Goal: Complete application form

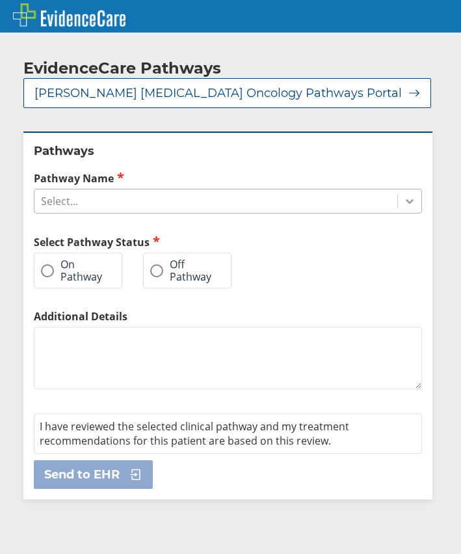
click at [403, 202] on icon at bounding box center [409, 201] width 13 height 13
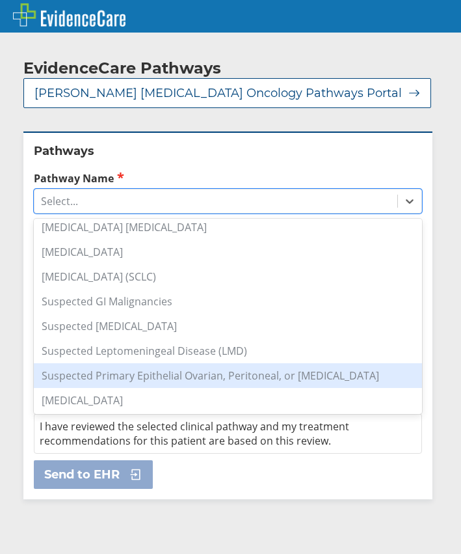
scroll to position [980, 0]
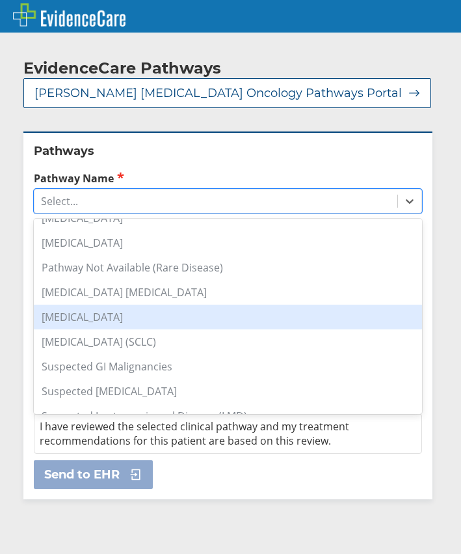
click at [104, 321] on div "[MEDICAL_DATA]" at bounding box center [228, 317] width 388 height 25
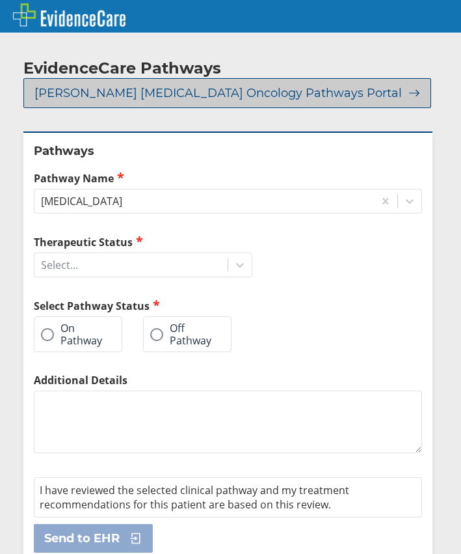
click at [402, 92] on icon at bounding box center [411, 93] width 18 height 12
click at [308, 90] on span "[PERSON_NAME] [MEDICAL_DATA] Oncology Pathways Portal" at bounding box center [218, 93] width 368 height 16
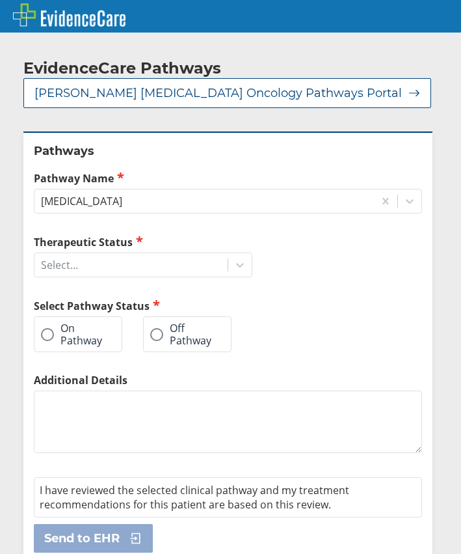
scroll to position [15, 0]
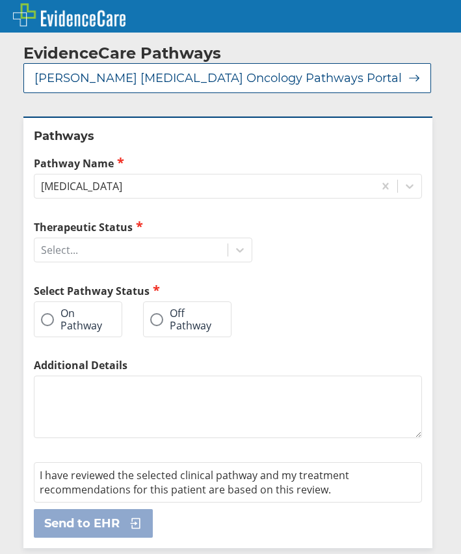
click at [156, 318] on span at bounding box center [156, 319] width 13 height 13
click at [0, 0] on input "Off Pathway" at bounding box center [0, 0] width 0 height 0
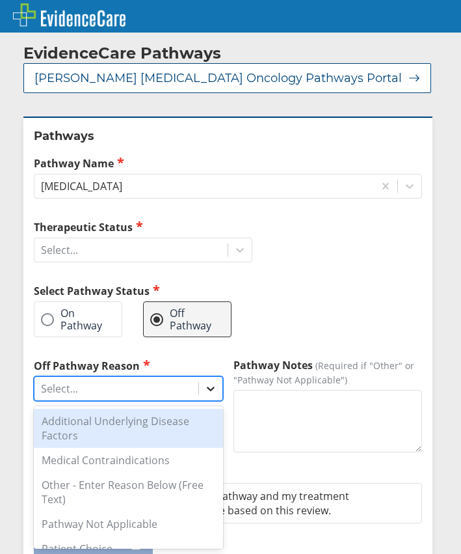
click at [208, 390] on icon at bounding box center [210, 388] width 13 height 13
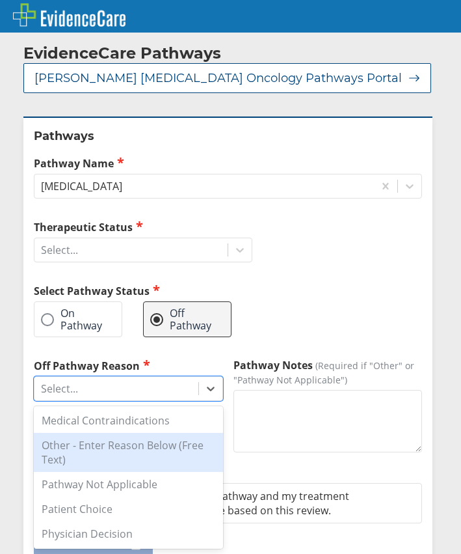
click at [120, 449] on div "Other - Enter Reason Below (Free Text)" at bounding box center [128, 452] width 189 height 39
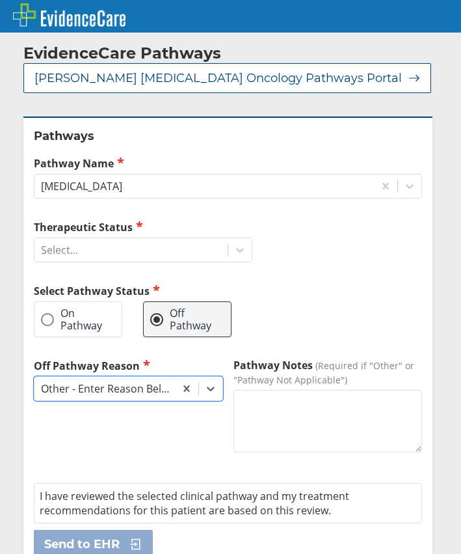
click at [260, 405] on textarea "Pathway Notes (Required if "Other" or "Pathway Not Applicable")" at bounding box center [328, 421] width 189 height 62
type textarea "[MEDICAL_DATA]"
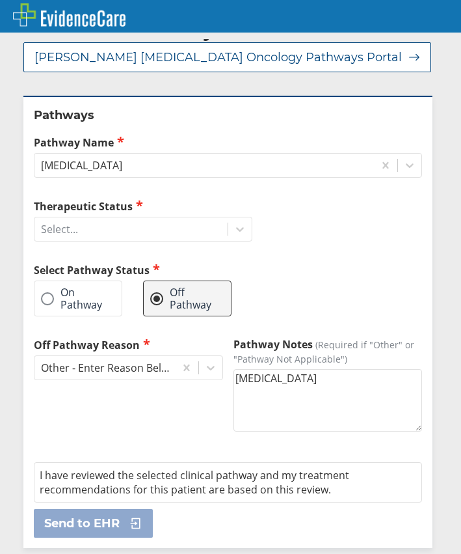
drag, startPoint x: 305, startPoint y: 379, endPoint x: 214, endPoint y: 382, distance: 91.2
click at [214, 382] on div "Off Pathway Reason Other - Enter Reason Below (Free Text) Pathway Notes (Requir…" at bounding box center [228, 396] width 388 height 118
type textarea "o"
click at [206, 365] on icon at bounding box center [210, 367] width 13 height 13
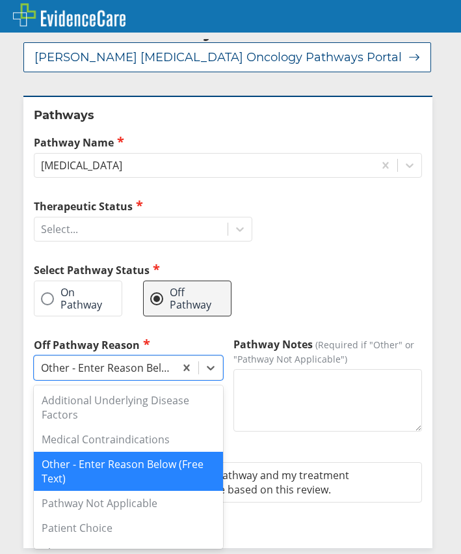
click at [106, 461] on div "Other - Enter Reason Below (Free Text)" at bounding box center [128, 471] width 189 height 39
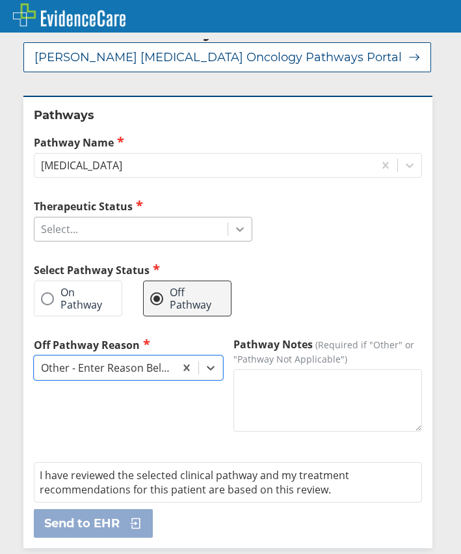
click at [241, 227] on icon at bounding box center [240, 229] width 13 height 13
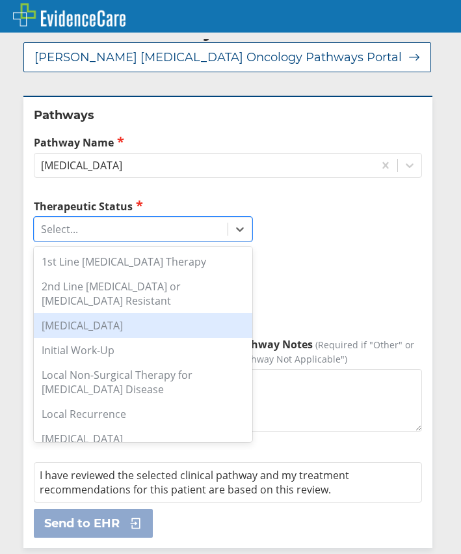
click at [115, 325] on div "[MEDICAL_DATA]" at bounding box center [143, 325] width 219 height 25
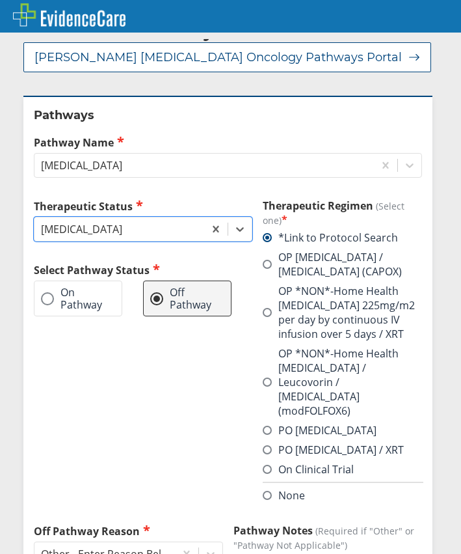
scroll to position [166, 0]
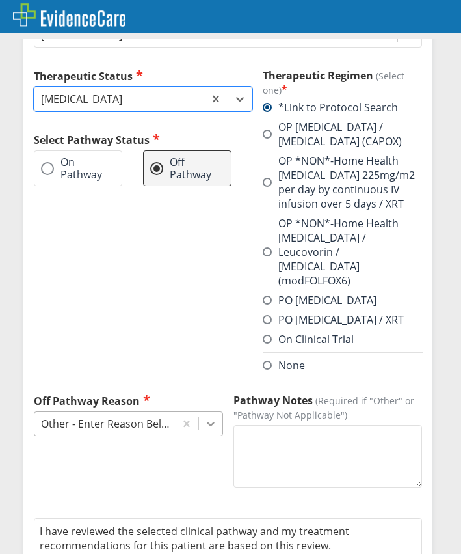
click at [204, 417] on icon at bounding box center [210, 423] width 13 height 13
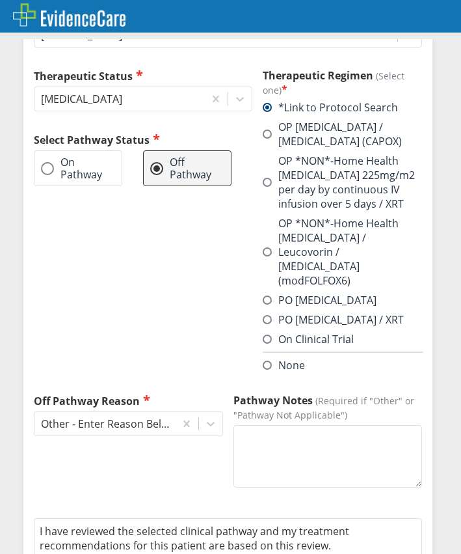
click at [206, 315] on div "Therapeutic Status [MEDICAL_DATA] Select Pathway Status On Pathway Off Pathway" at bounding box center [143, 230] width 219 height 325
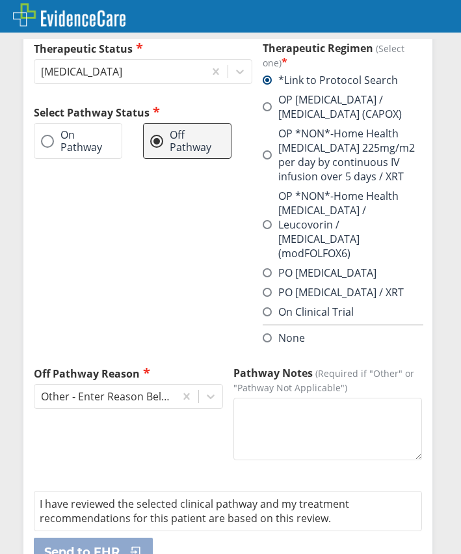
click at [267, 288] on span at bounding box center [267, 292] width 9 height 9
click at [0, 0] on input "PO [MEDICAL_DATA] / XRT" at bounding box center [0, 0] width 0 height 0
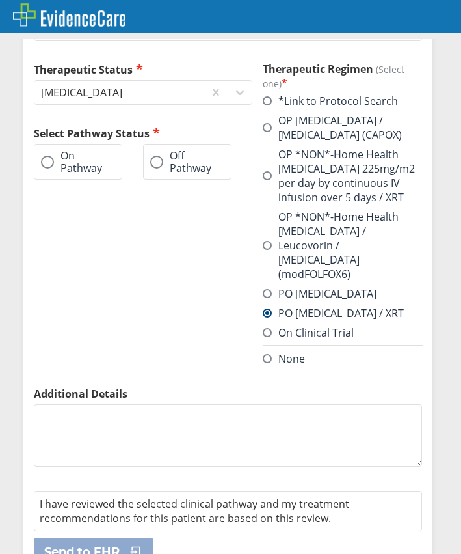
click at [155, 162] on span at bounding box center [156, 162] width 13 height 13
click at [0, 0] on input "Off Pathway" at bounding box center [0, 0] width 0 height 0
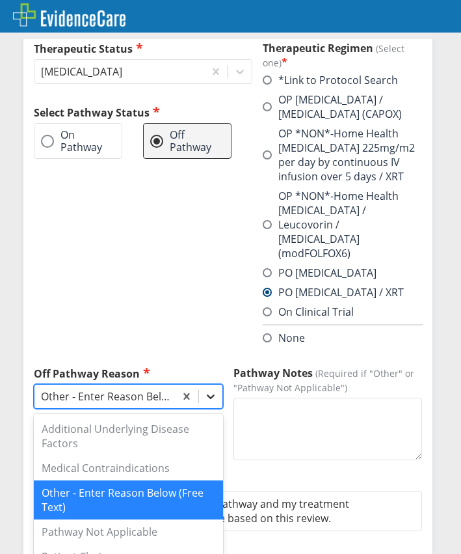
click at [204, 390] on icon at bounding box center [210, 396] width 13 height 13
click at [143, 480] on div "Other - Enter Reason Below (Free Text)" at bounding box center [128, 499] width 189 height 39
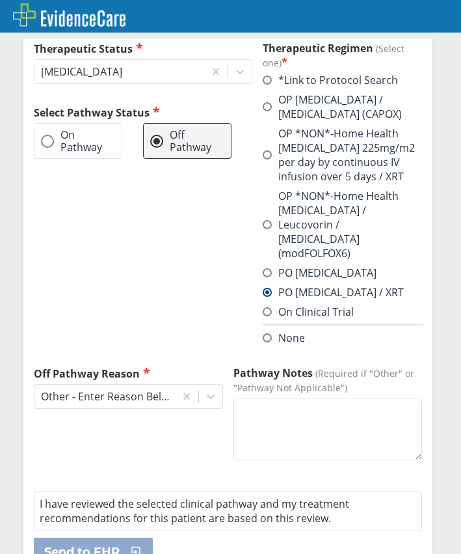
click at [269, 288] on span at bounding box center [267, 292] width 9 height 9
click at [0, 0] on input "PO [MEDICAL_DATA] / XRT" at bounding box center [0, 0] width 0 height 0
click at [264, 288] on span at bounding box center [267, 292] width 9 height 9
click at [0, 0] on input "PO [MEDICAL_DATA] / XRT" at bounding box center [0, 0] width 0 height 0
click at [176, 496] on span "I have reviewed the selected clinical pathway and my treatment recommendations …" at bounding box center [195, 510] width 310 height 29
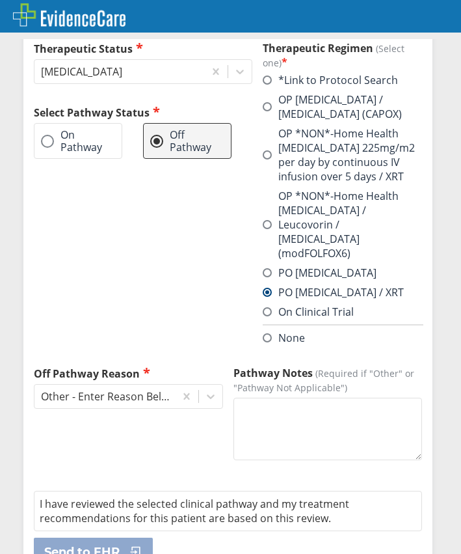
click at [267, 288] on span at bounding box center [267, 292] width 9 height 9
click at [0, 0] on input "PO [MEDICAL_DATA] / XRT" at bounding box center [0, 0] width 0 height 0
click at [264, 333] on span at bounding box center [267, 337] width 9 height 9
click at [0, 0] on input "None" at bounding box center [0, 0] width 0 height 0
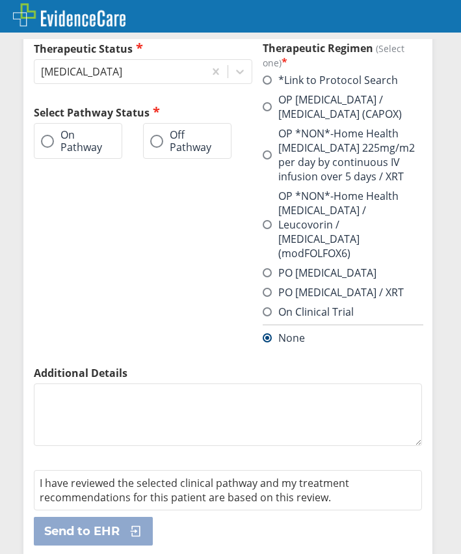
scroll to position [172, 0]
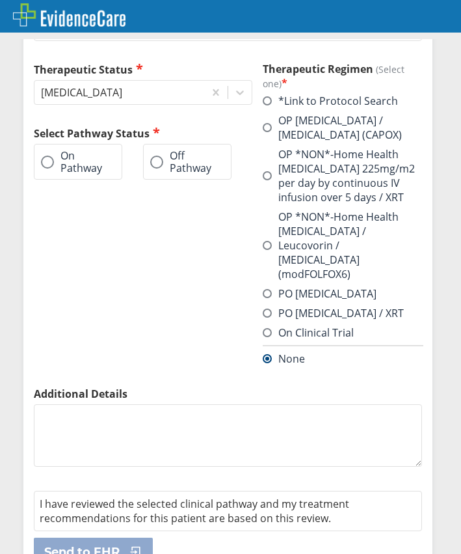
click at [45, 404] on textarea "Additional Details" at bounding box center [228, 435] width 388 height 62
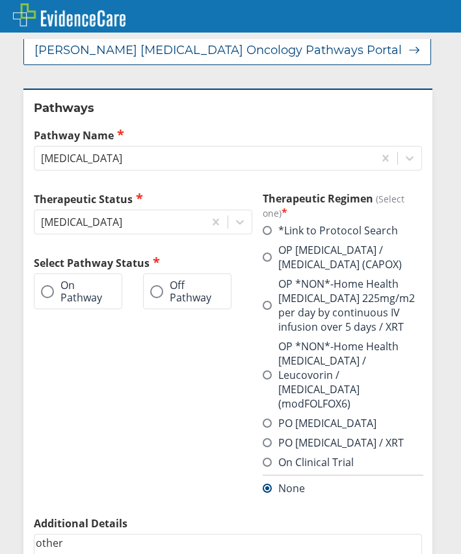
scroll to position [0, 0]
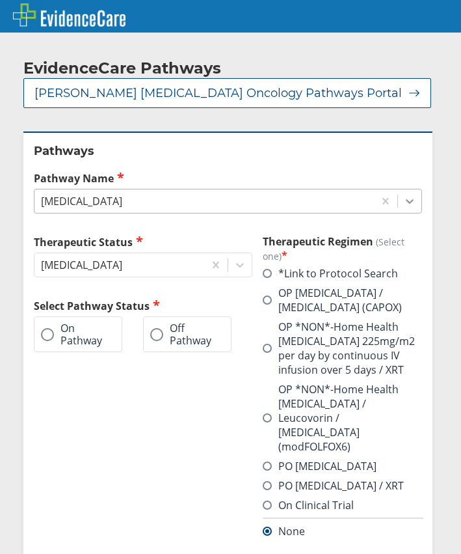
type textarea "other"
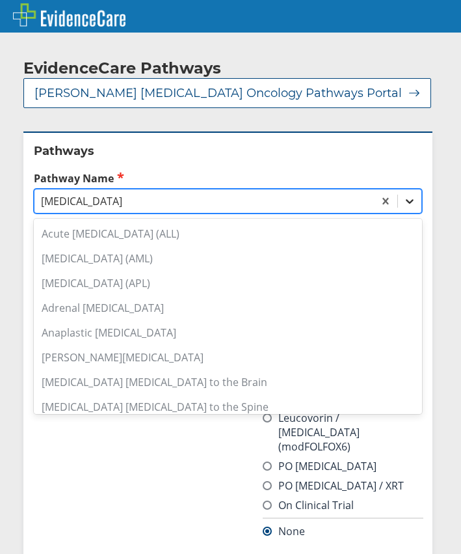
scroll to position [904, 0]
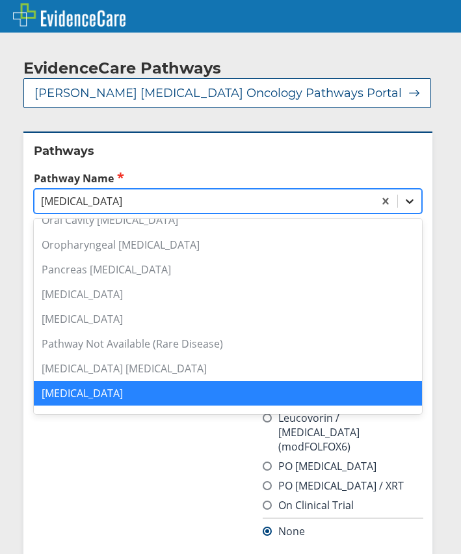
click at [404, 206] on icon at bounding box center [409, 201] width 13 height 13
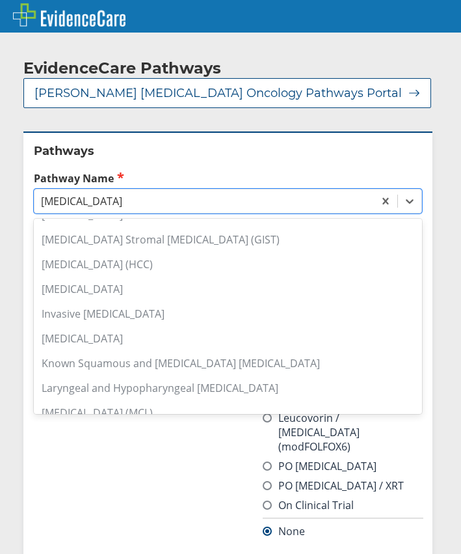
scroll to position [448, 0]
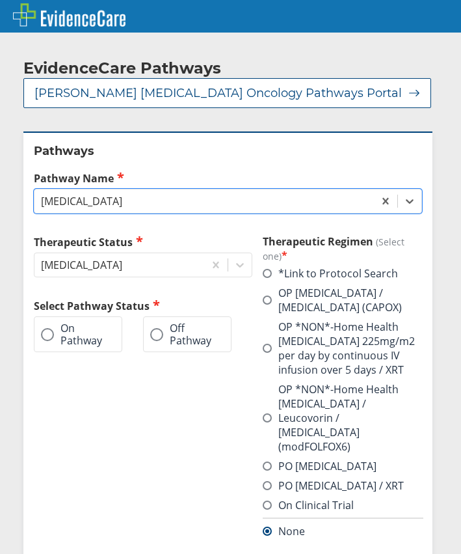
drag, startPoint x: 128, startPoint y: 202, endPoint x: 18, endPoint y: 197, distance: 109.4
click at [18, 197] on div "EvidenceCare Pathways [PERSON_NAME] [MEDICAL_DATA] Oncology Pathways Portal Pat…" at bounding box center [230, 397] width 461 height 716
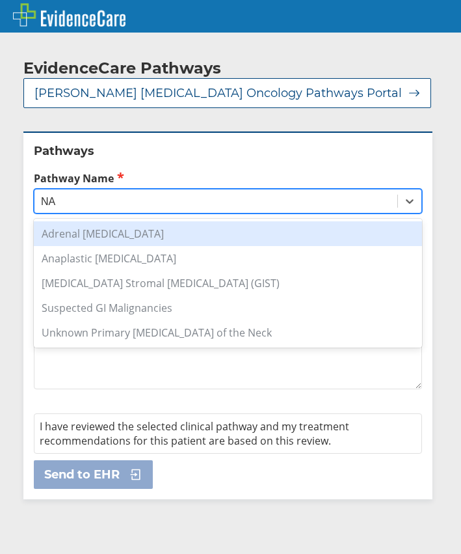
type input "N"
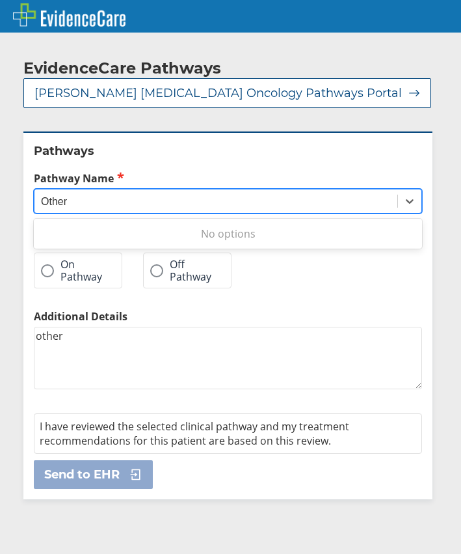
type input "Other"
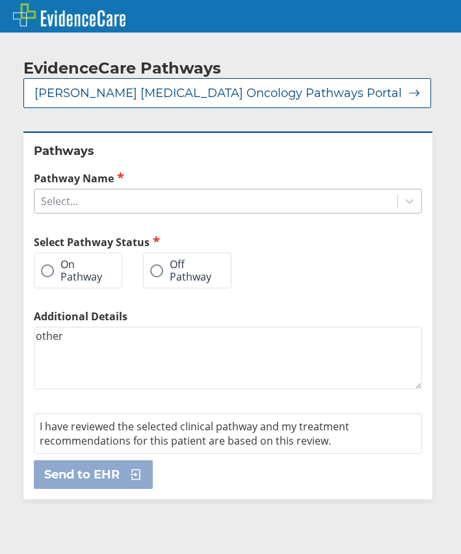
click at [388, 90] on div "EvidenceCare Pathways [PERSON_NAME] [MEDICAL_DATA] Oncology Pathways Portal" at bounding box center [227, 83] width 409 height 49
click at [47, 272] on span at bounding box center [47, 270] width 13 height 13
click at [0, 0] on input "On Pathway" at bounding box center [0, 0] width 0 height 0
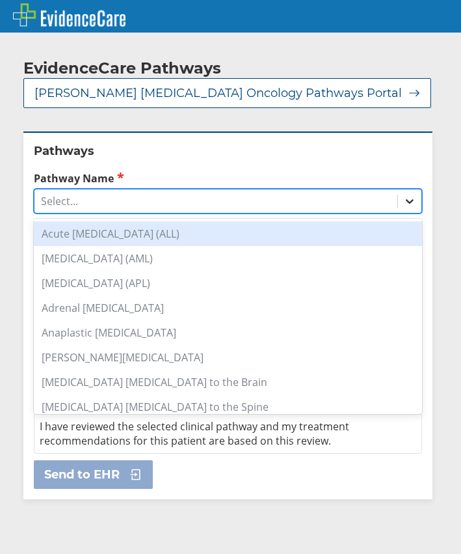
click at [403, 204] on icon at bounding box center [409, 201] width 13 height 13
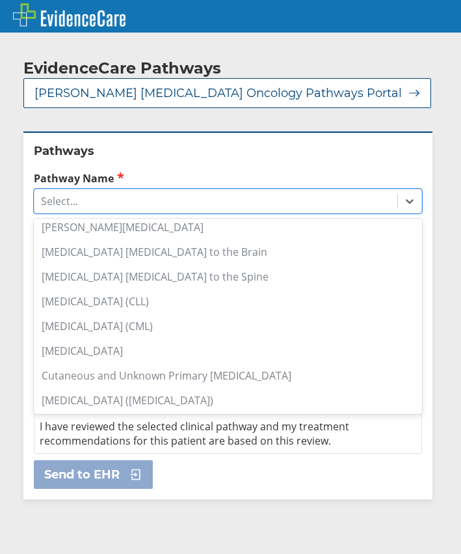
scroll to position [195, 0]
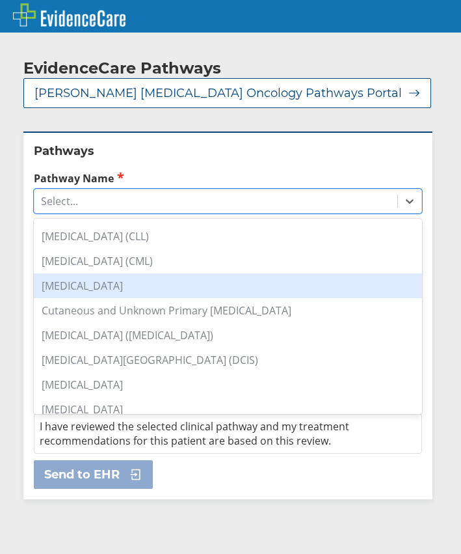
click at [92, 290] on div "[MEDICAL_DATA]" at bounding box center [228, 285] width 388 height 25
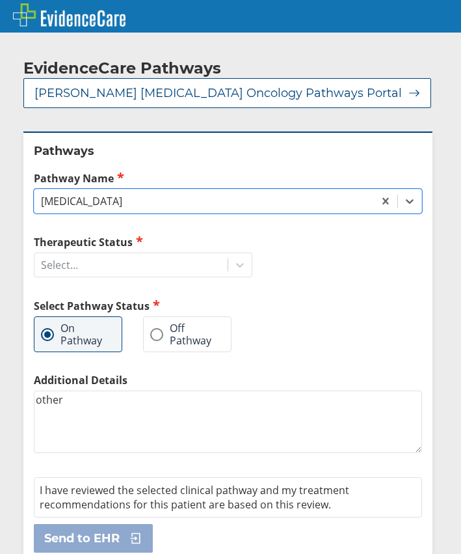
click at [154, 331] on span at bounding box center [156, 334] width 13 height 13
click at [0, 0] on input "Off Pathway" at bounding box center [0, 0] width 0 height 0
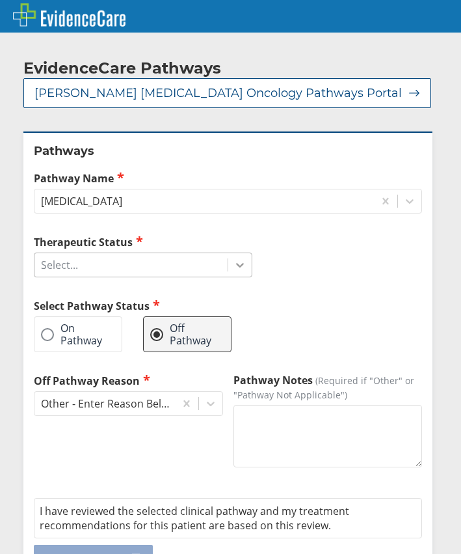
click at [241, 267] on icon at bounding box center [240, 264] width 13 height 13
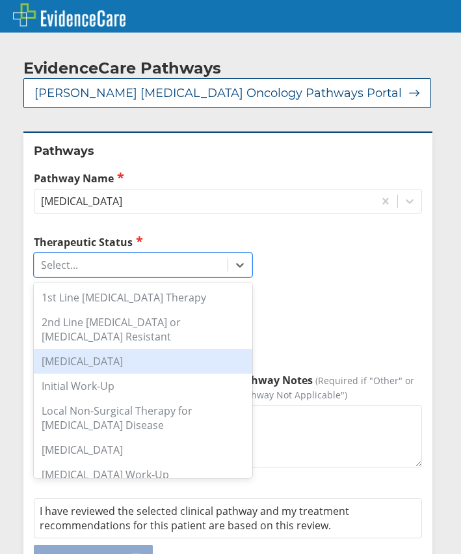
click at [116, 362] on div "[MEDICAL_DATA]" at bounding box center [143, 361] width 219 height 25
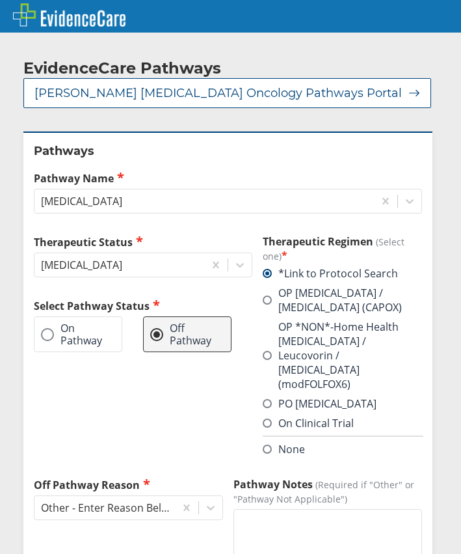
click at [268, 399] on span at bounding box center [267, 403] width 9 height 9
click at [0, 0] on input "PO [MEDICAL_DATA]" at bounding box center [0, 0] width 0 height 0
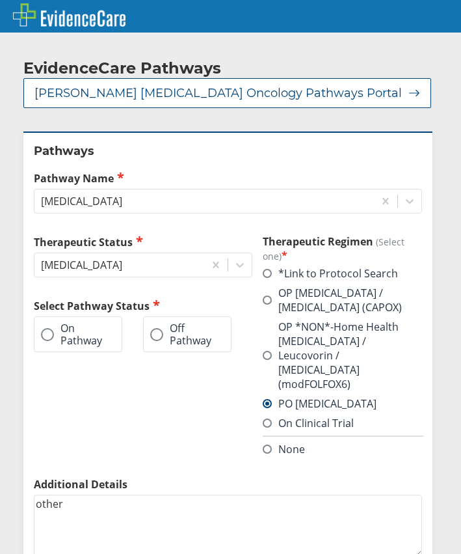
drag, startPoint x: 75, startPoint y: 479, endPoint x: 28, endPoint y: 474, distance: 47.7
click at [28, 474] on div "Pathways Pathway Name [MEDICAL_DATA] Therapeutic Status [MEDICAL_DATA] Select P…" at bounding box center [227, 398] width 409 height 535
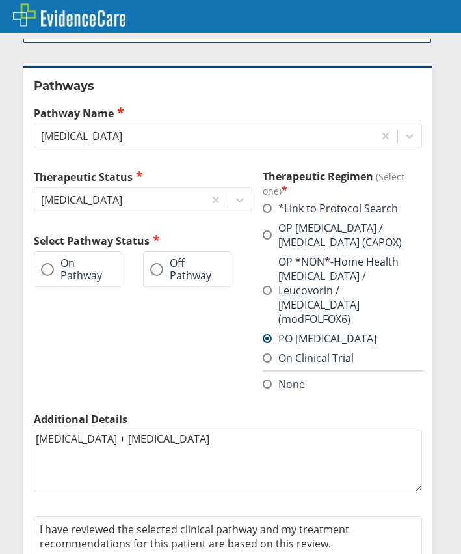
scroll to position [90, 0]
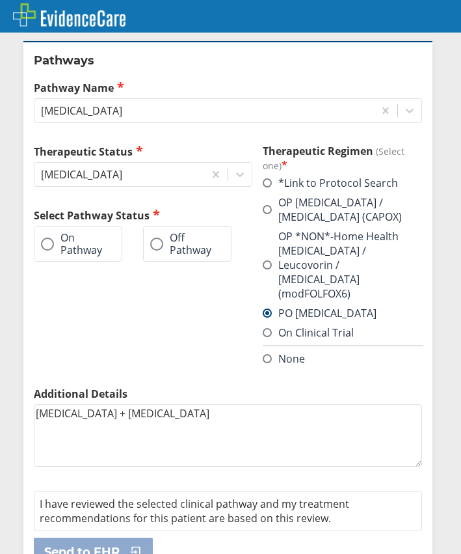
type textarea "[MEDICAL_DATA] + [MEDICAL_DATA]"
